Goal: Use online tool/utility

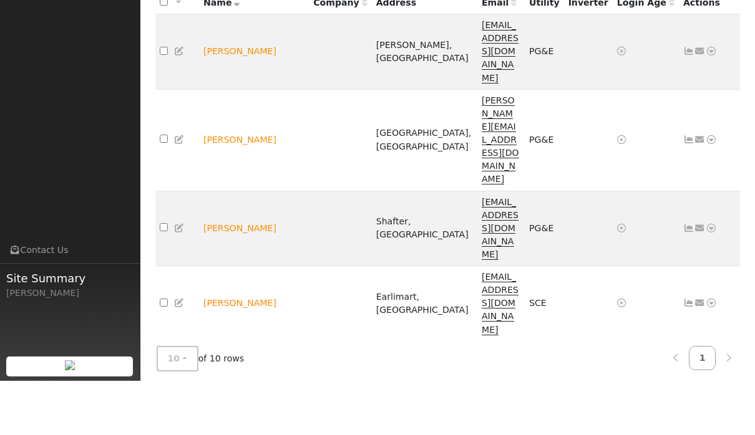
scroll to position [114, 0]
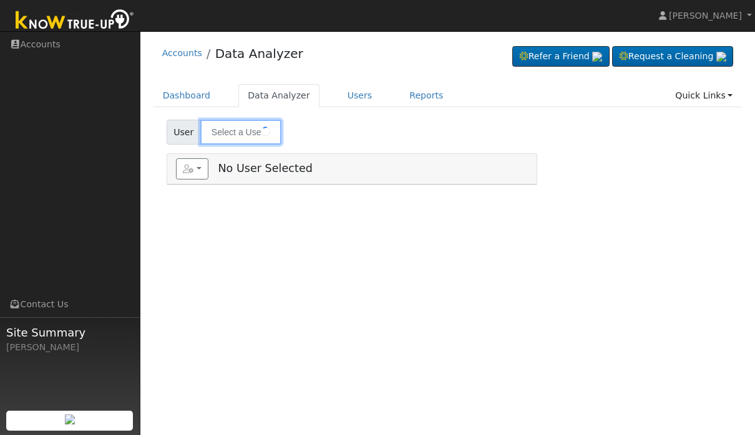
type input "[PERSON_NAME]"
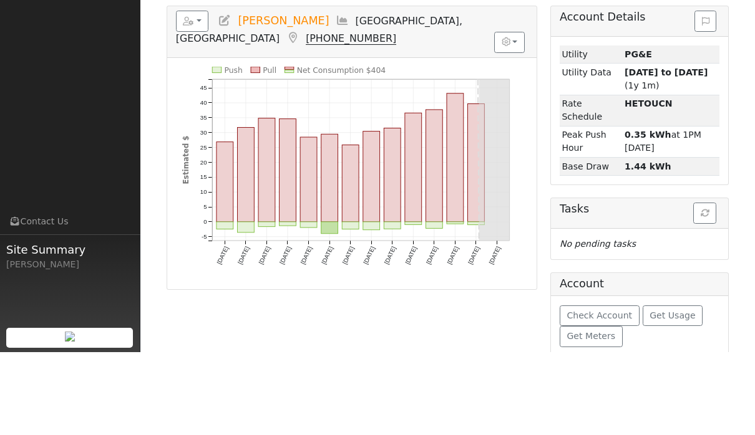
scroll to position [87, 0]
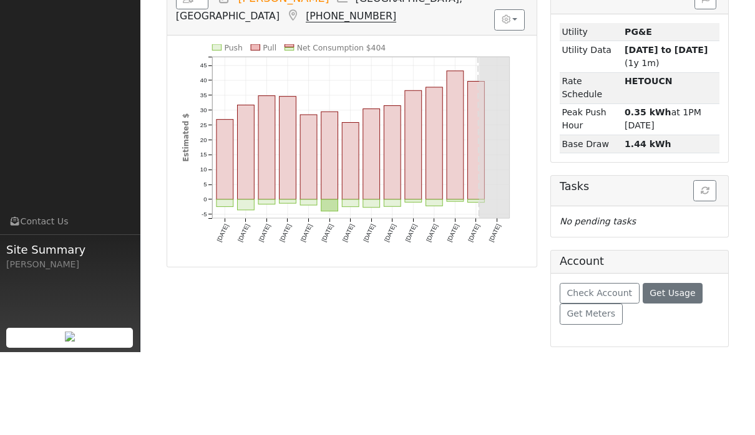
click at [679, 371] on span "Get Usage" at bounding box center [672, 376] width 46 height 10
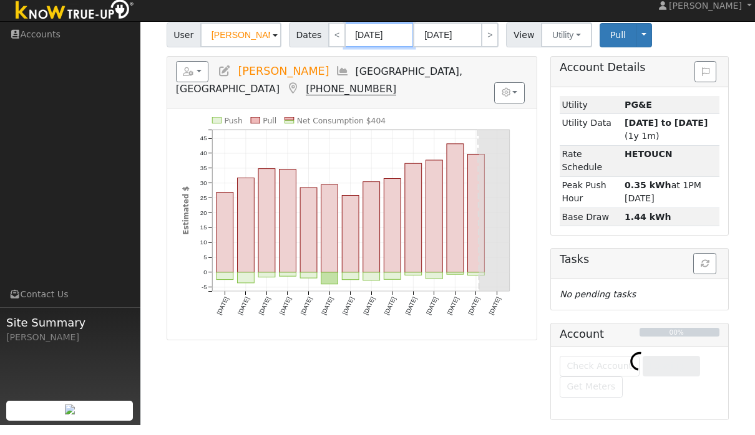
click at [375, 42] on body "[PERSON_NAME] [PERSON_NAME] Profile Help Center Terms Of Service See What's New…" at bounding box center [377, 190] width 755 height 493
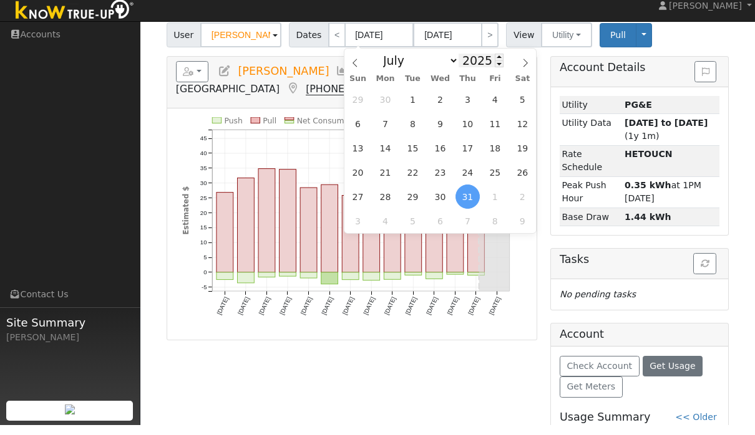
click at [481, 64] on input "2025" at bounding box center [480, 71] width 45 height 14
click at [495, 70] on span at bounding box center [499, 73] width 9 height 7
type input "2024"
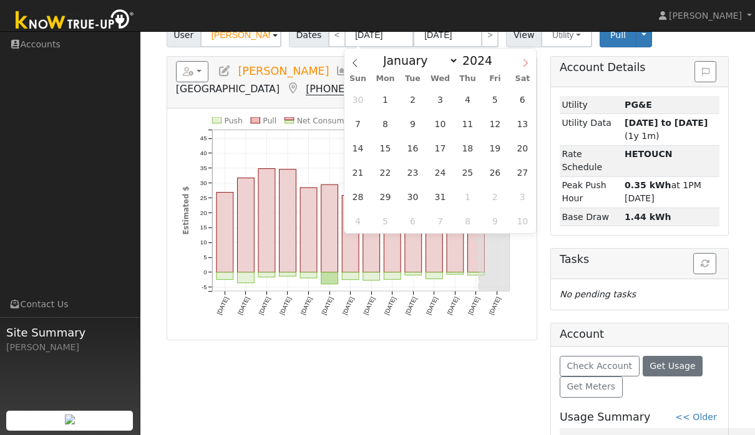
click at [526, 69] on span at bounding box center [524, 59] width 21 height 21
select select "7"
click at [440, 125] on span "7" at bounding box center [440, 124] width 24 height 24
type input "[DATE]"
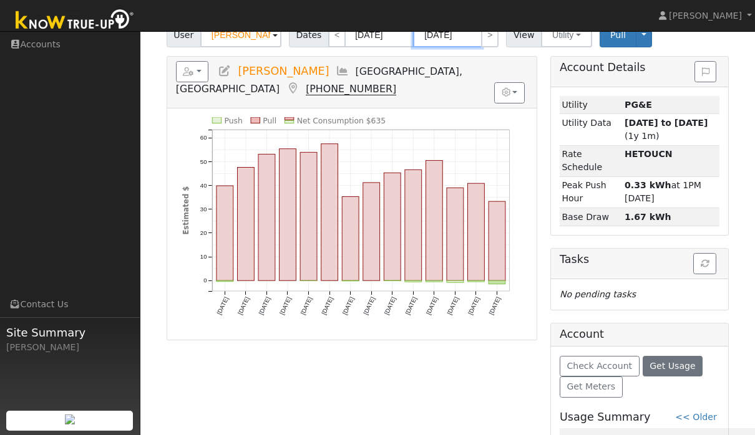
click at [460, 42] on body "[PERSON_NAME] [PERSON_NAME] Profile Help Center Terms Of Service See What's New…" at bounding box center [377, 359] width 755 height 850
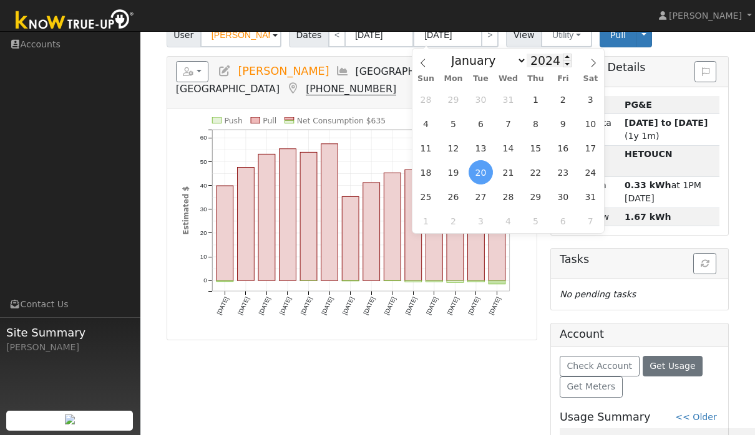
click at [550, 59] on input "2024" at bounding box center [548, 61] width 45 height 14
click at [561, 54] on div "January February March April May June July August September October November [D…" at bounding box center [508, 59] width 144 height 21
click at [549, 55] on input "2024" at bounding box center [548, 61] width 45 height 14
click at [562, 54] on span at bounding box center [566, 57] width 9 height 7
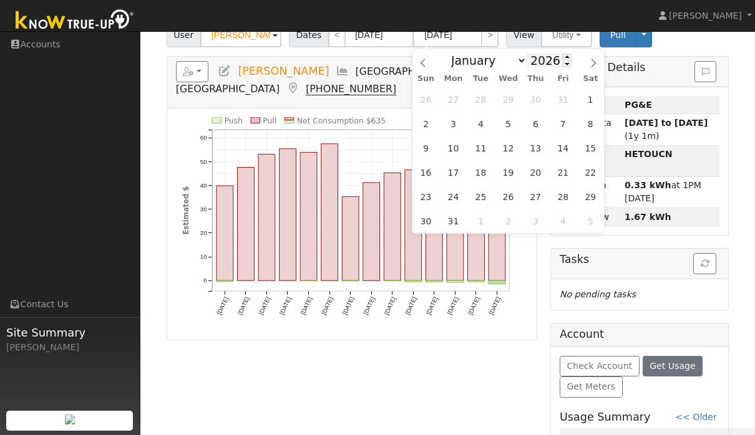
click at [549, 56] on input "2026" at bounding box center [548, 61] width 45 height 14
click at [550, 56] on input "2026" at bounding box center [548, 61] width 45 height 14
click at [549, 59] on input "2026" at bounding box center [548, 61] width 45 height 14
click at [549, 63] on input "2026" at bounding box center [548, 61] width 45 height 14
click at [571, 68] on div "January February March April May June July August September October November [D…" at bounding box center [508, 59] width 144 height 21
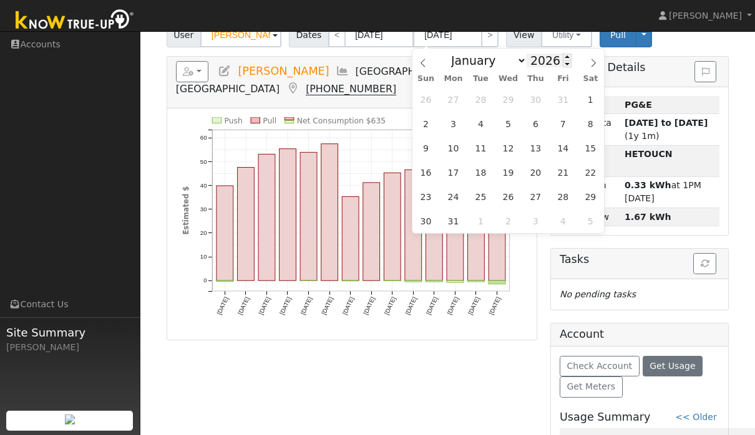
click at [543, 65] on input "2026" at bounding box center [548, 61] width 45 height 14
click at [550, 58] on input "2026" at bounding box center [548, 61] width 45 height 14
click at [562, 65] on span at bounding box center [566, 63] width 9 height 7
type input "2025"
click at [432, 46] on input "[DATE]" at bounding box center [447, 34] width 69 height 25
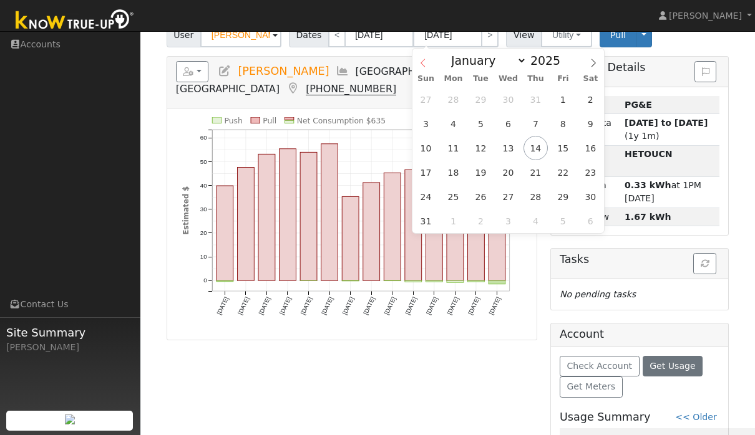
click at [428, 60] on span at bounding box center [422, 59] width 21 height 21
select select "6"
click at [543, 197] on span "31" at bounding box center [535, 197] width 24 height 24
type input "[DATE]"
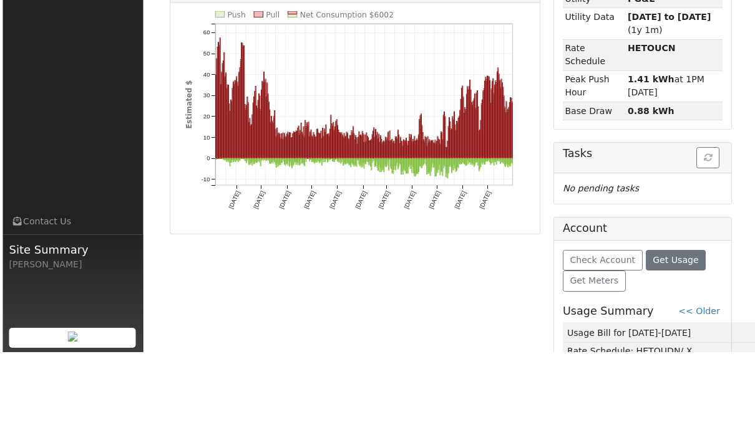
scroll to position [132, 0]
